Goal: Task Accomplishment & Management: Manage account settings

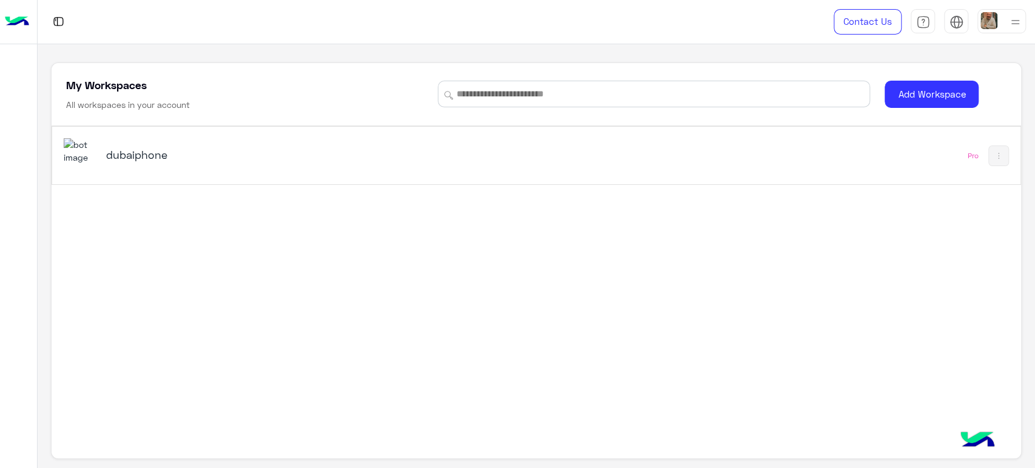
click at [112, 149] on h5 "dubaiphone" at bounding box center [276, 154] width 340 height 15
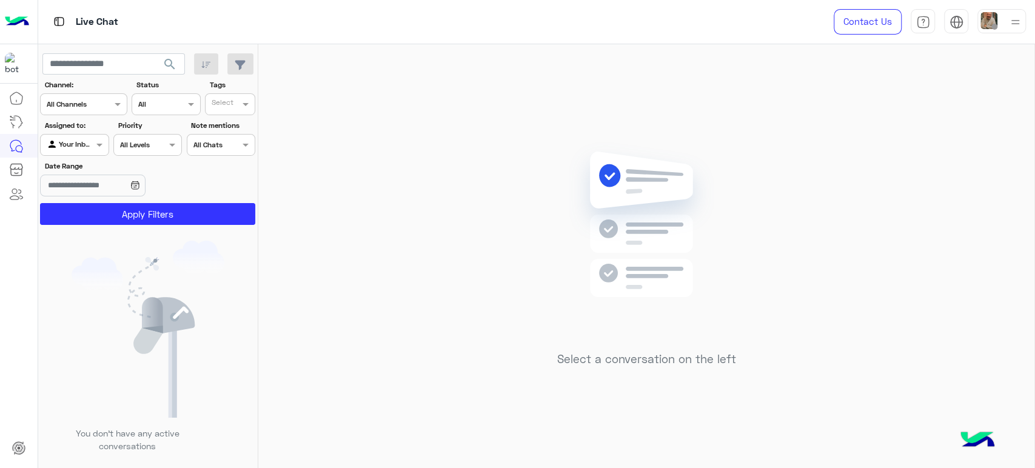
click at [992, 18] on img at bounding box center [988, 20] width 17 height 17
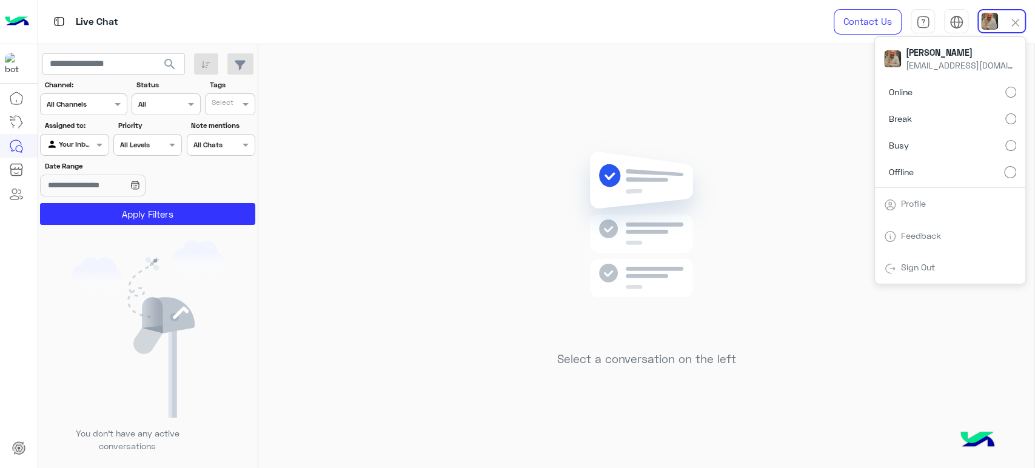
click at [991, 92] on label "Online" at bounding box center [950, 92] width 132 height 22
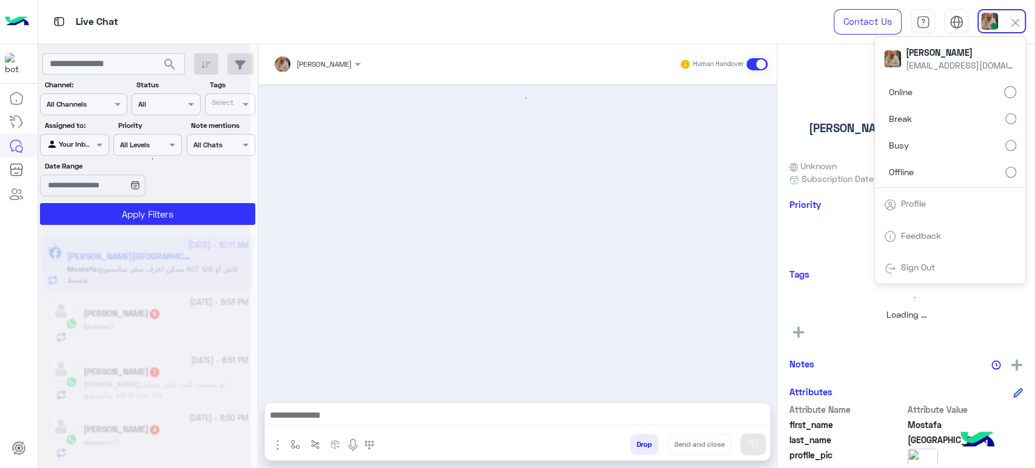
scroll to position [887, 0]
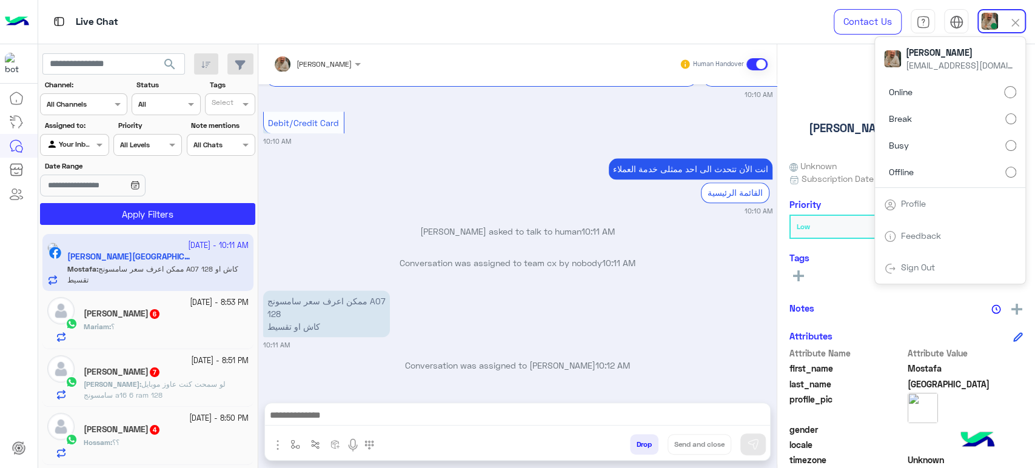
click at [1007, 139] on label "Busy" at bounding box center [950, 146] width 132 height 22
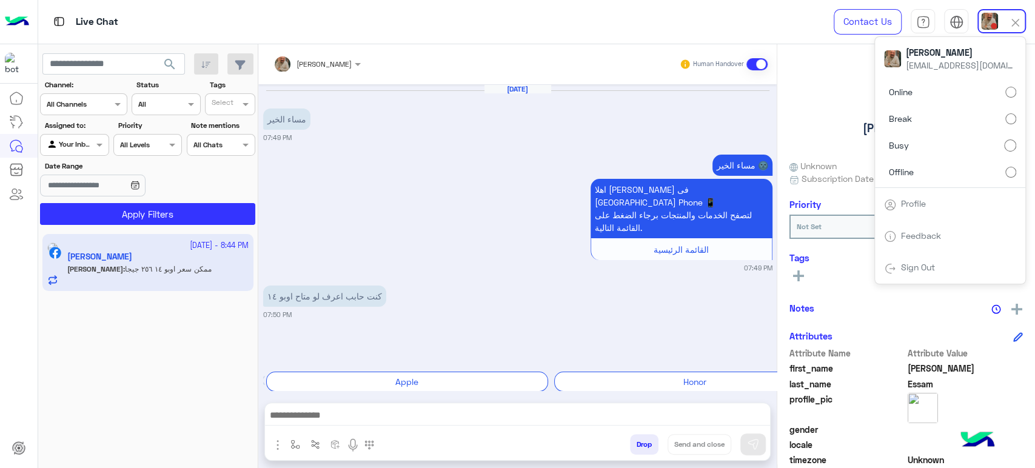
scroll to position [1934, 0]
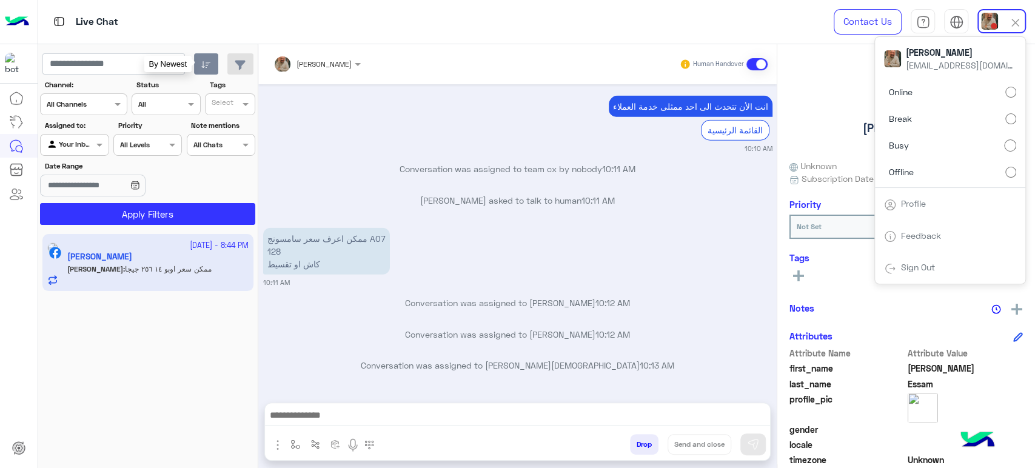
click at [198, 65] on button "button" at bounding box center [206, 64] width 25 height 22
